Goal: Information Seeking & Learning: Learn about a topic

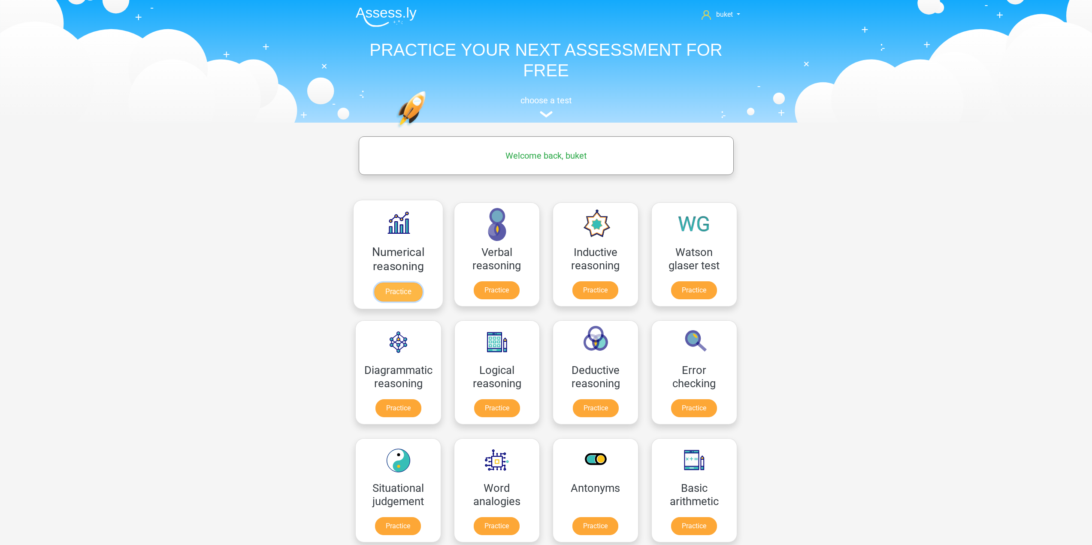
click at [395, 285] on link "Practice" at bounding box center [398, 292] width 48 height 19
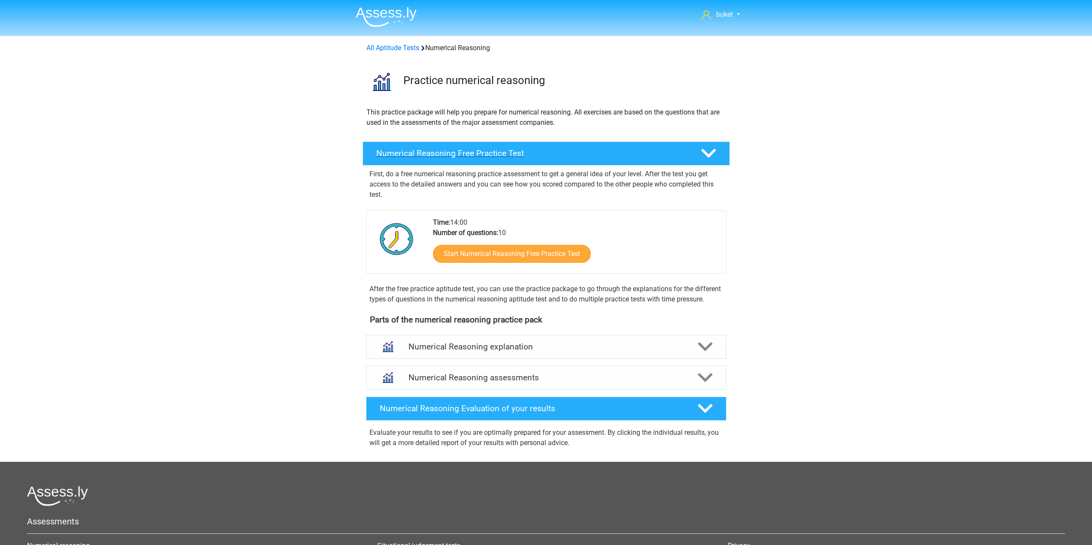
click at [714, 152] on polygon at bounding box center [708, 153] width 15 height 9
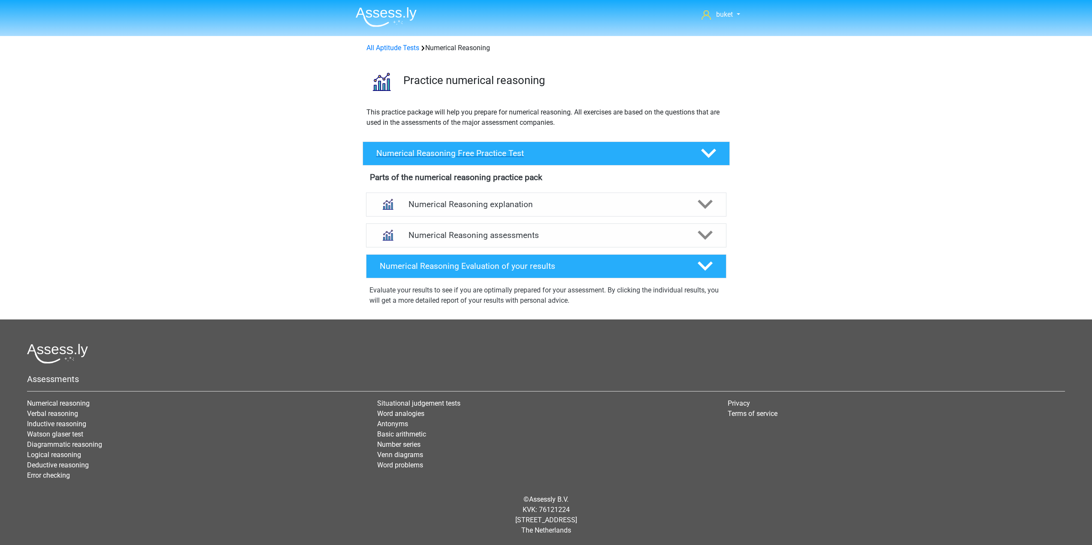
click at [713, 152] on polygon at bounding box center [708, 153] width 15 height 9
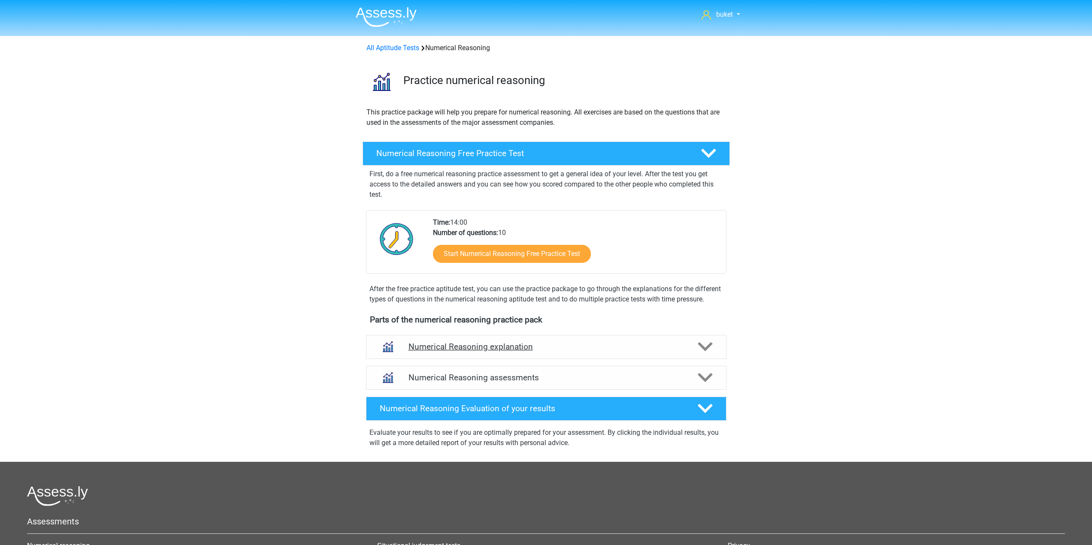
click at [701, 353] on icon at bounding box center [704, 346] width 15 height 15
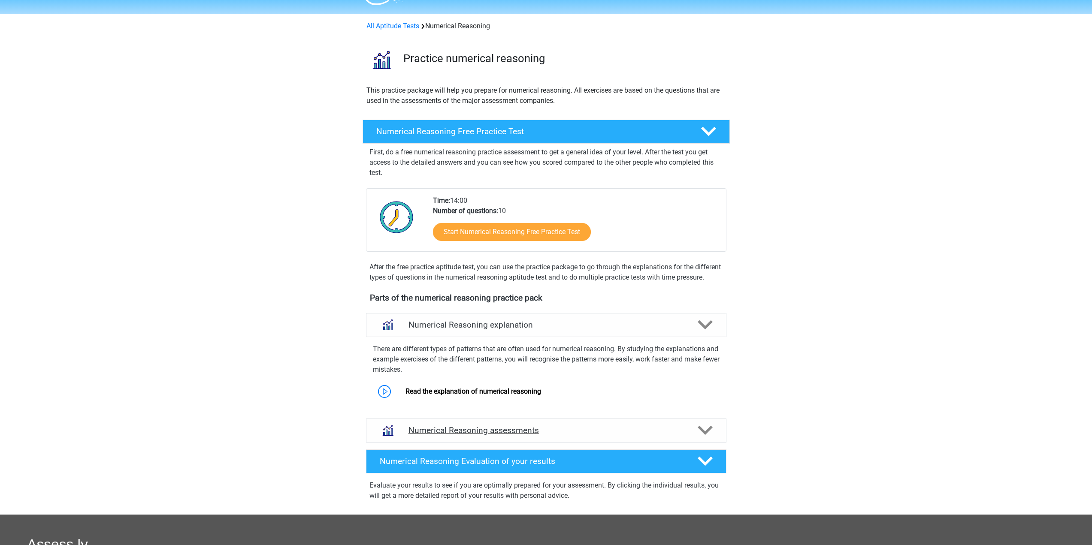
scroll to position [43, 0]
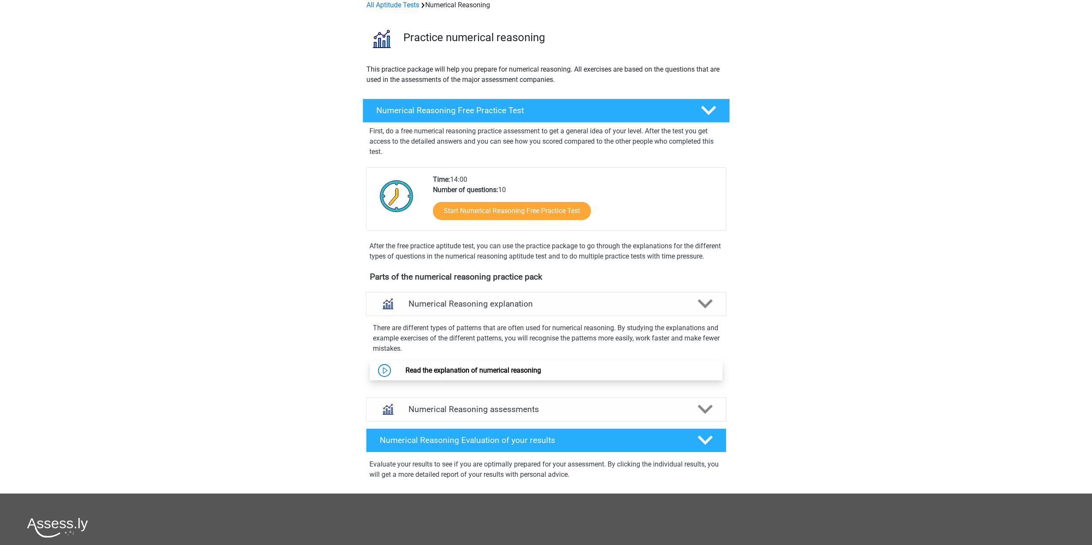
click at [405, 374] on link "Read the explanation of numerical reasoning" at bounding box center [473, 370] width 136 height 8
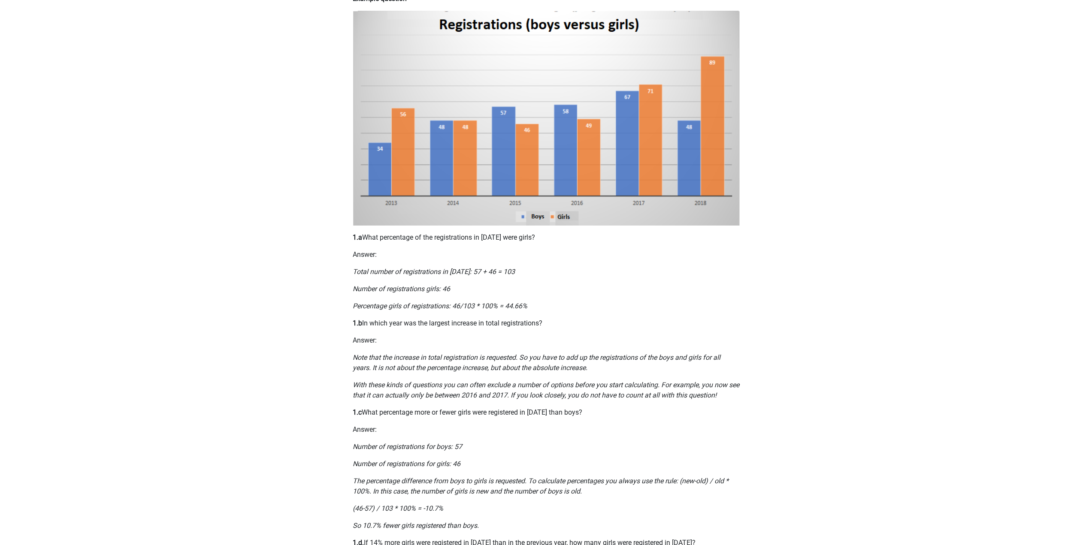
scroll to position [172, 0]
